Goal: Transaction & Acquisition: Purchase product/service

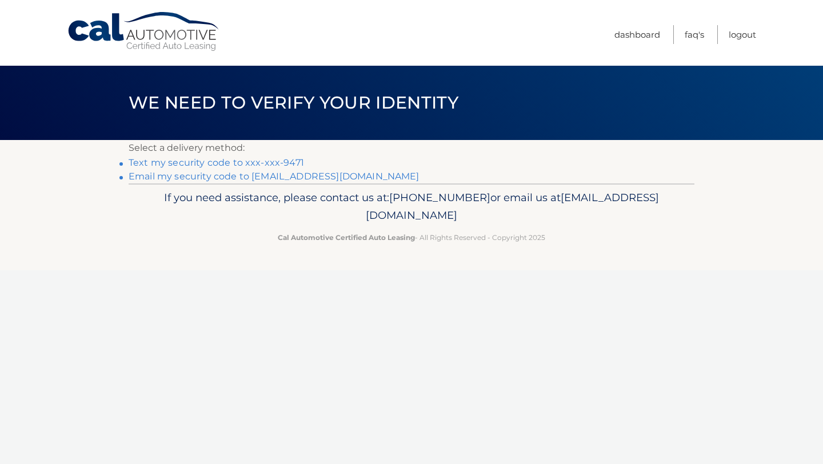
click at [289, 164] on link "Text my security code to xxx-xxx-9471" at bounding box center [217, 162] width 176 height 11
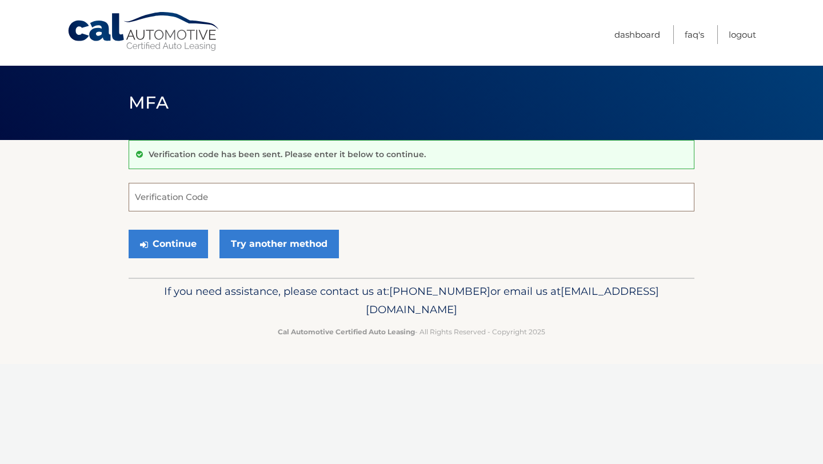
click at [186, 196] on input "Verification Code" at bounding box center [412, 197] width 566 height 29
type input "958090"
click at [179, 246] on button "Continue" at bounding box center [168, 244] width 79 height 29
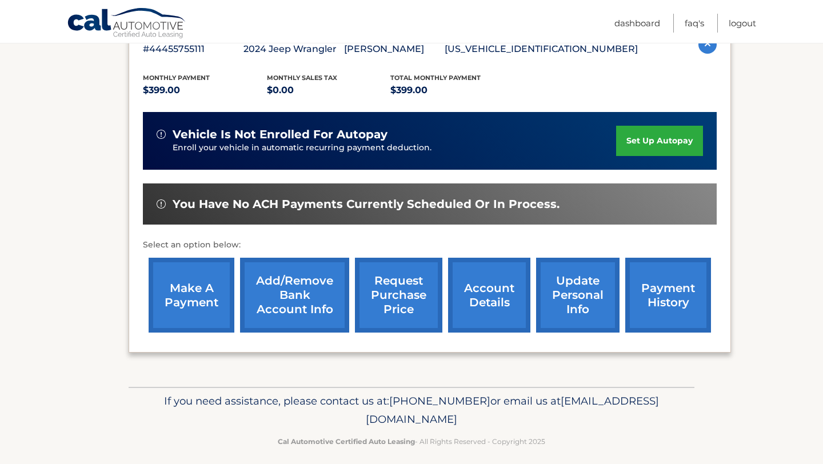
scroll to position [228, 0]
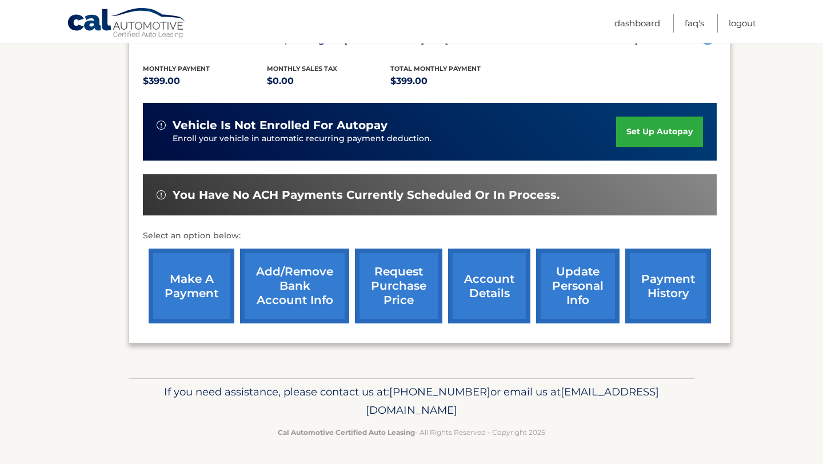
click at [196, 276] on link "make a payment" at bounding box center [192, 286] width 86 height 75
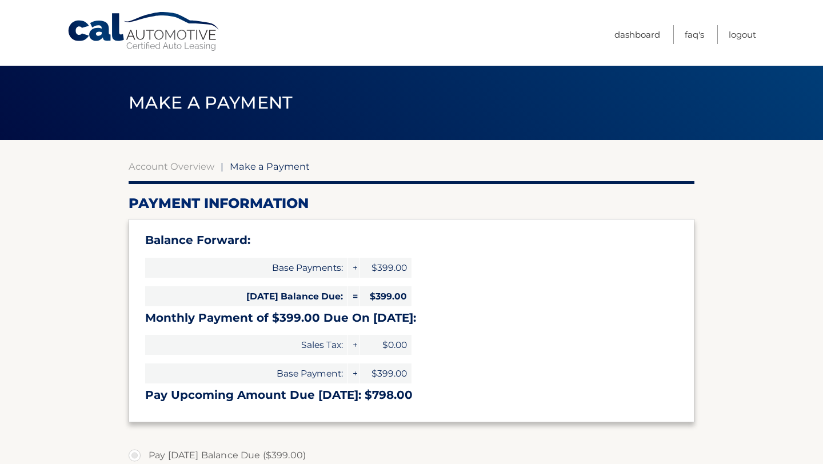
select select "NjM3ODg3M2YtMjBiZi00Mzk3LWJlYmYtMWUxZTIwOTNkNDNl"
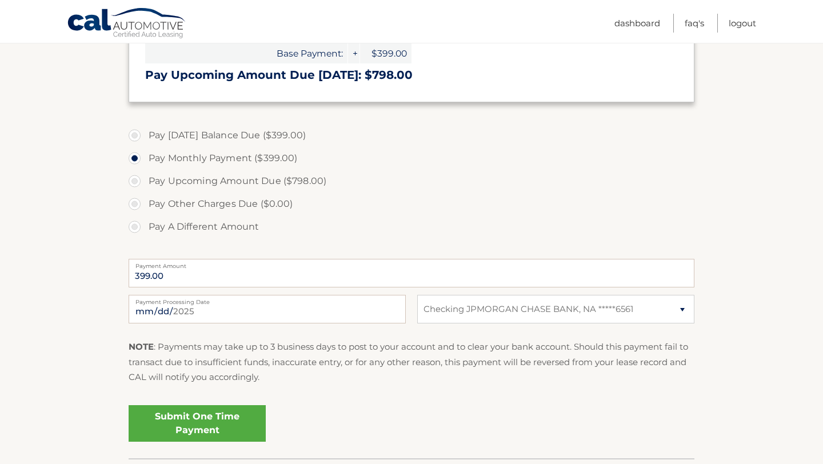
scroll to position [346, 0]
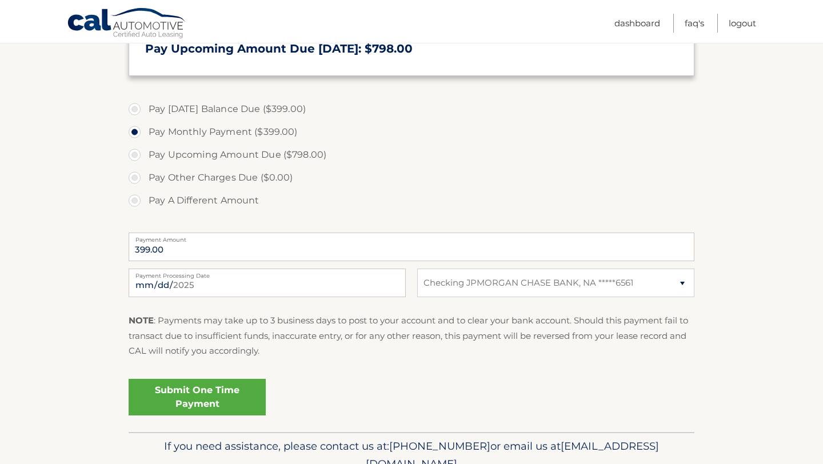
click at [180, 389] on link "Submit One Time Payment" at bounding box center [197, 397] width 137 height 37
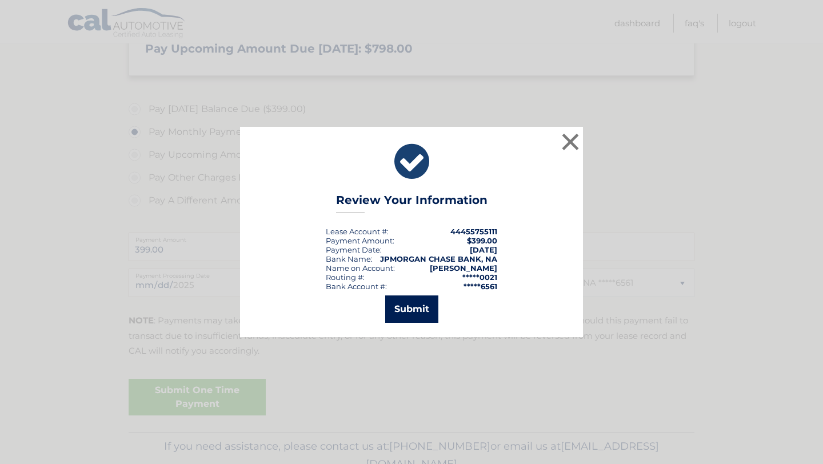
click at [398, 304] on button "Submit" at bounding box center [411, 309] width 53 height 27
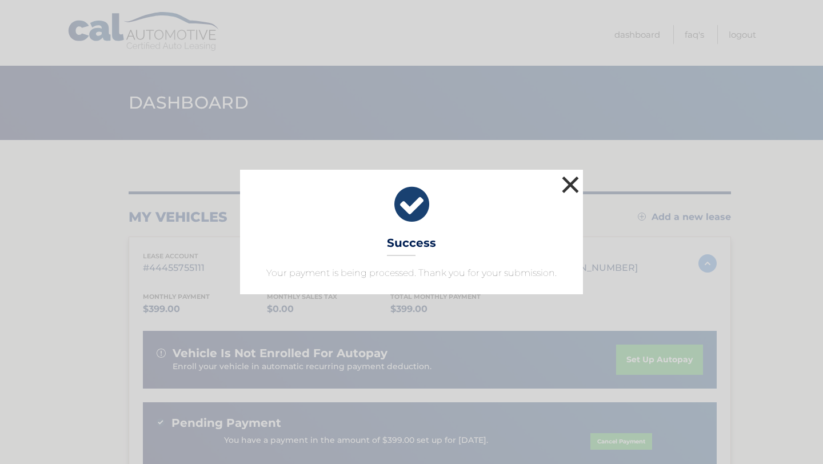
click at [572, 184] on button "×" at bounding box center [570, 184] width 23 height 23
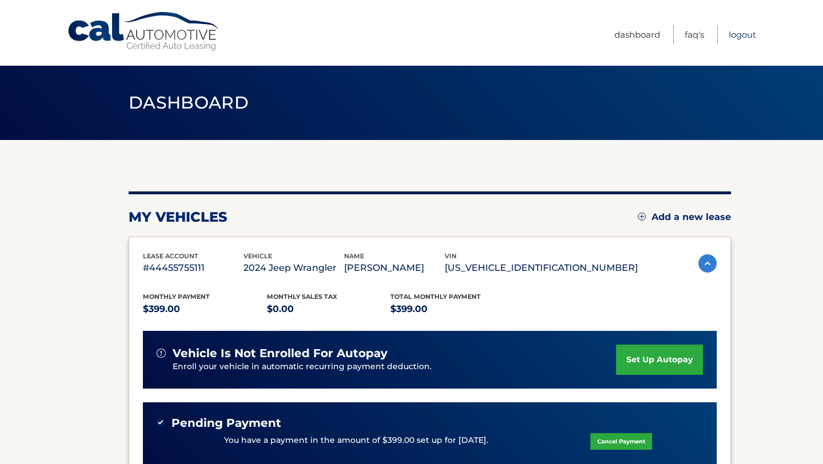
click at [740, 31] on link "Logout" at bounding box center [742, 34] width 27 height 19
